Goal: Transaction & Acquisition: Purchase product/service

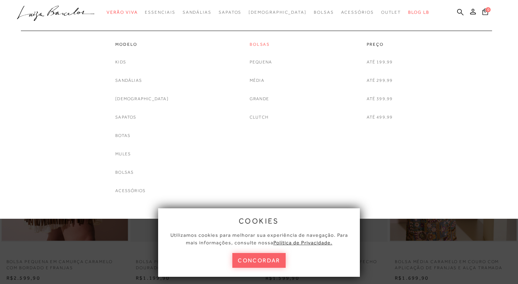
click at [259, 44] on link "Bolsas" at bounding box center [261, 44] width 22 height 6
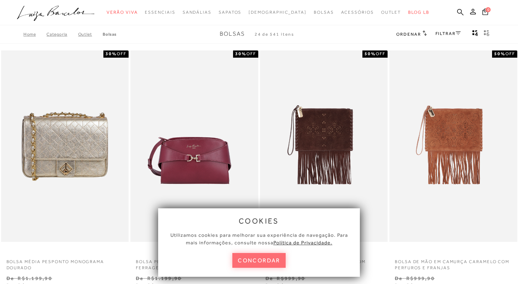
click at [269, 257] on button "concordar" at bounding box center [258, 260] width 53 height 15
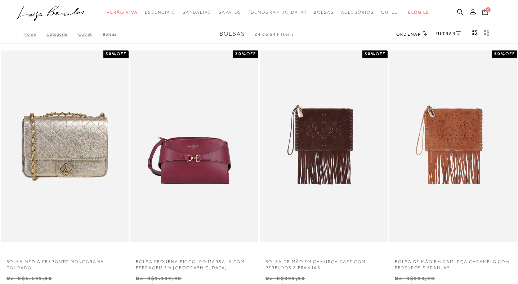
click at [417, 34] on span "Ordenar" at bounding box center [408, 34] width 24 height 5
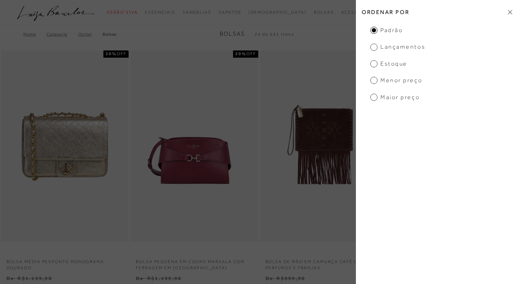
click at [375, 79] on span "Menor preço" at bounding box center [396, 80] width 52 height 8
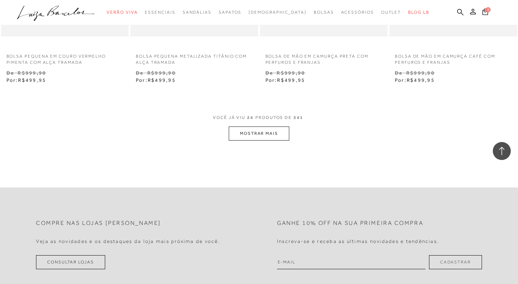
scroll to position [1441, 0]
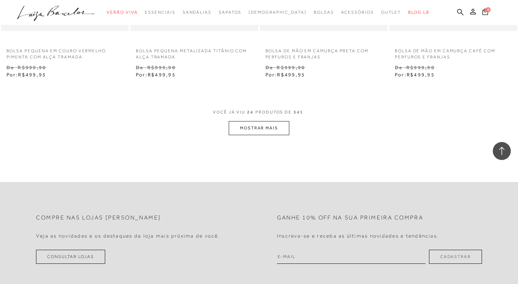
click at [256, 129] on button "MOSTRAR MAIS" at bounding box center [259, 128] width 61 height 14
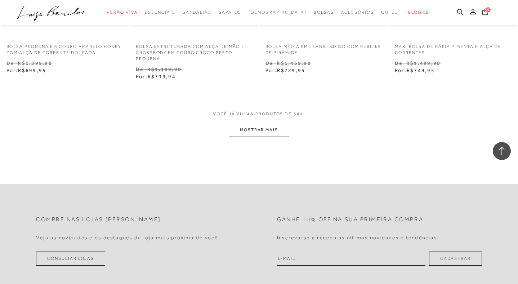
scroll to position [2940, 0]
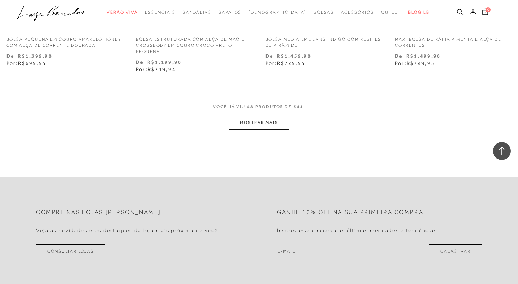
click at [256, 117] on button "MOSTRAR MAIS" at bounding box center [259, 123] width 61 height 14
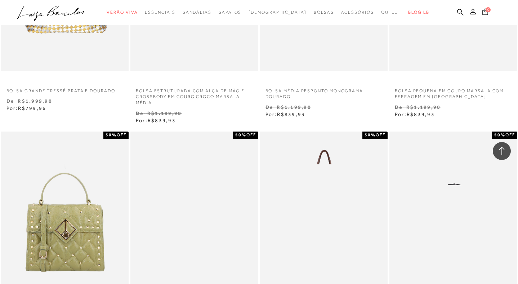
scroll to position [3742, 0]
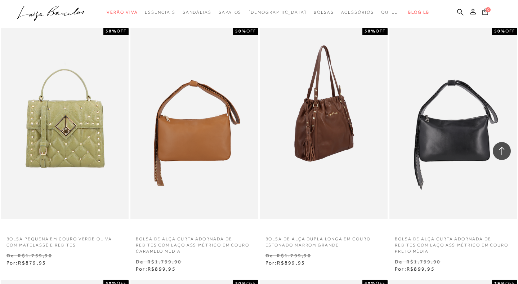
click at [341, 138] on img at bounding box center [324, 124] width 127 height 192
